Goal: Task Accomplishment & Management: Complete application form

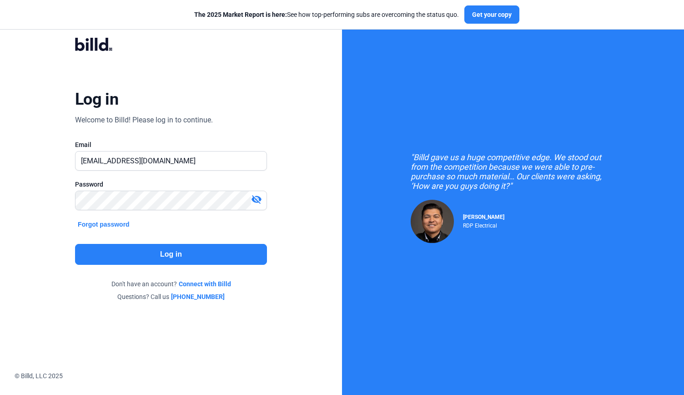
click at [199, 256] on button "Log in" at bounding box center [171, 254] width 192 height 21
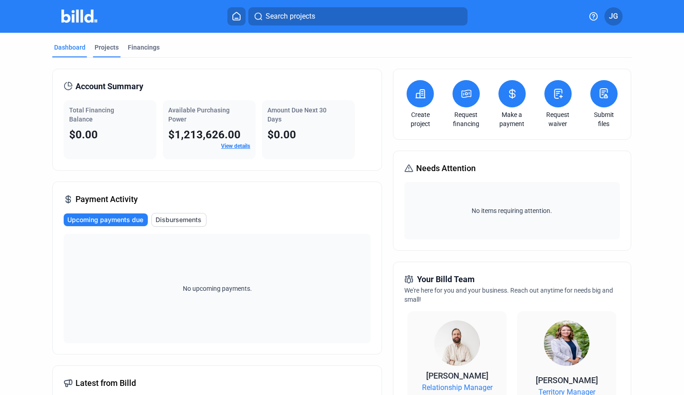
click at [102, 54] on div "Projects" at bounding box center [107, 50] width 28 height 15
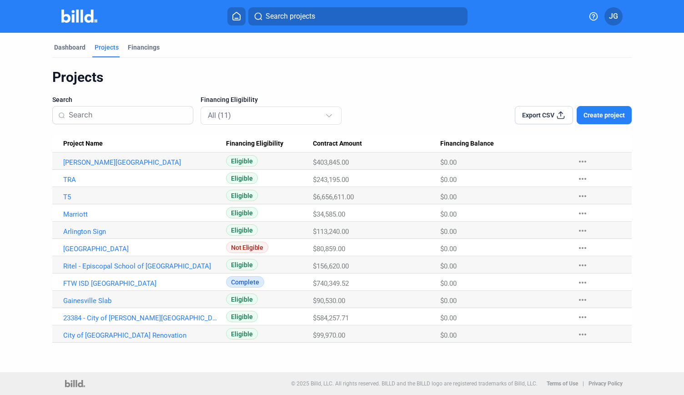
click at [587, 117] on span "Create project" at bounding box center [604, 115] width 41 height 9
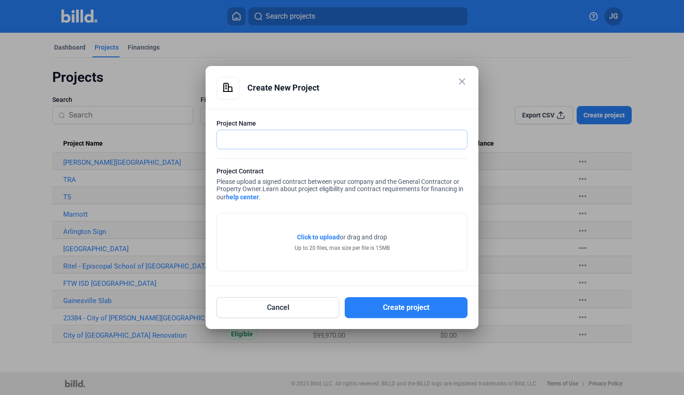
click at [389, 137] on input "text" at bounding box center [342, 139] width 250 height 19
type input "Pepsico"
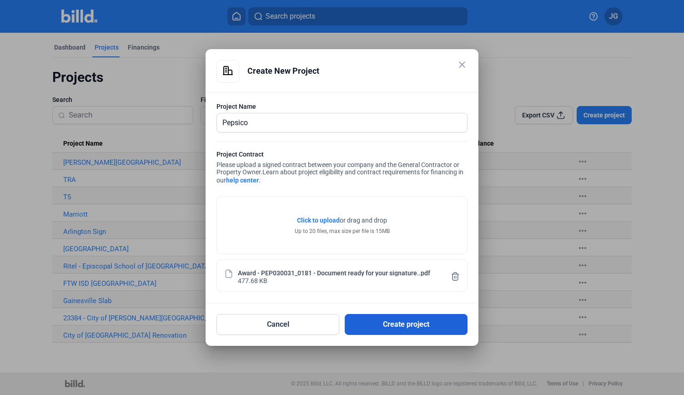
click at [396, 328] on button "Create project" at bounding box center [406, 324] width 123 height 21
